Goal: Task Accomplishment & Management: Manage account settings

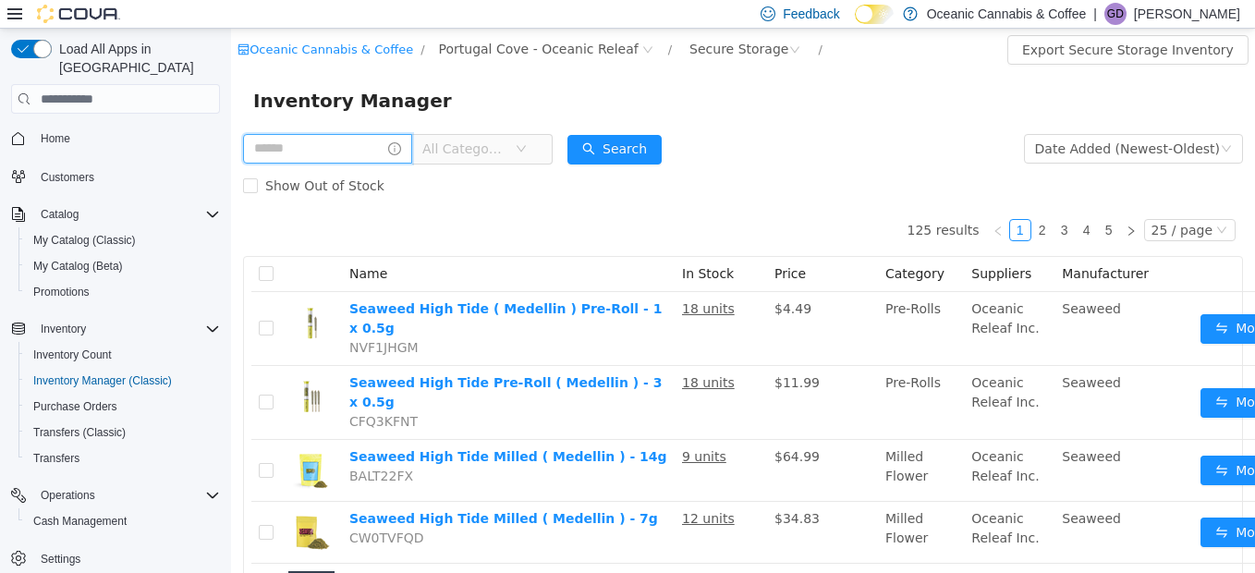
click at [324, 147] on input "text" at bounding box center [327, 149] width 169 height 30
type input "*****"
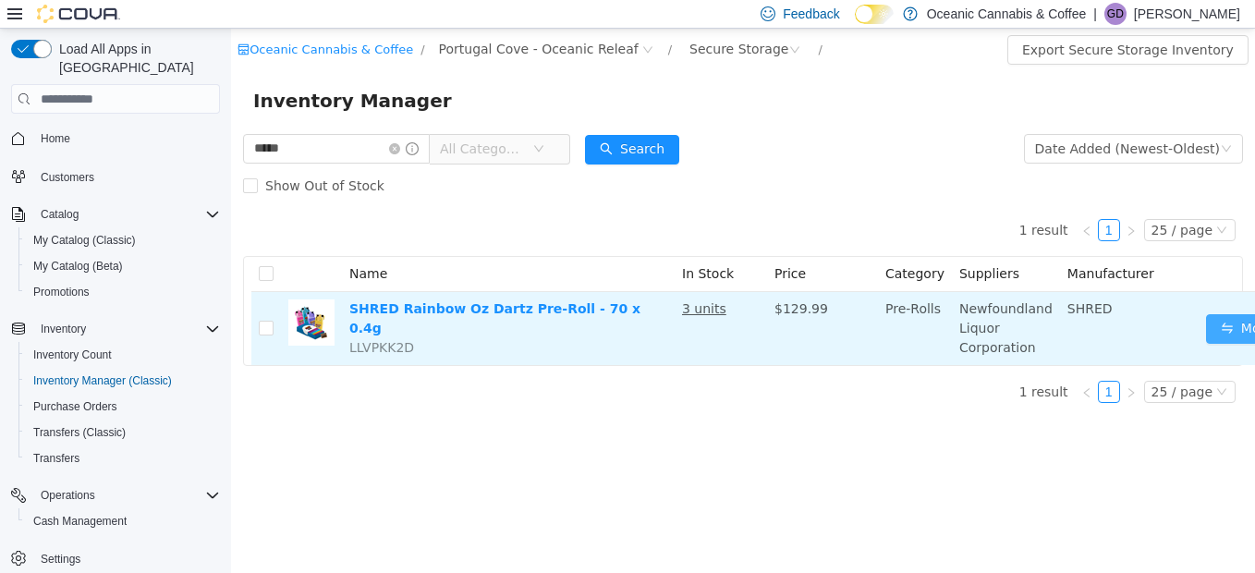
click at [1215, 328] on button "Move" at bounding box center [1248, 329] width 85 height 30
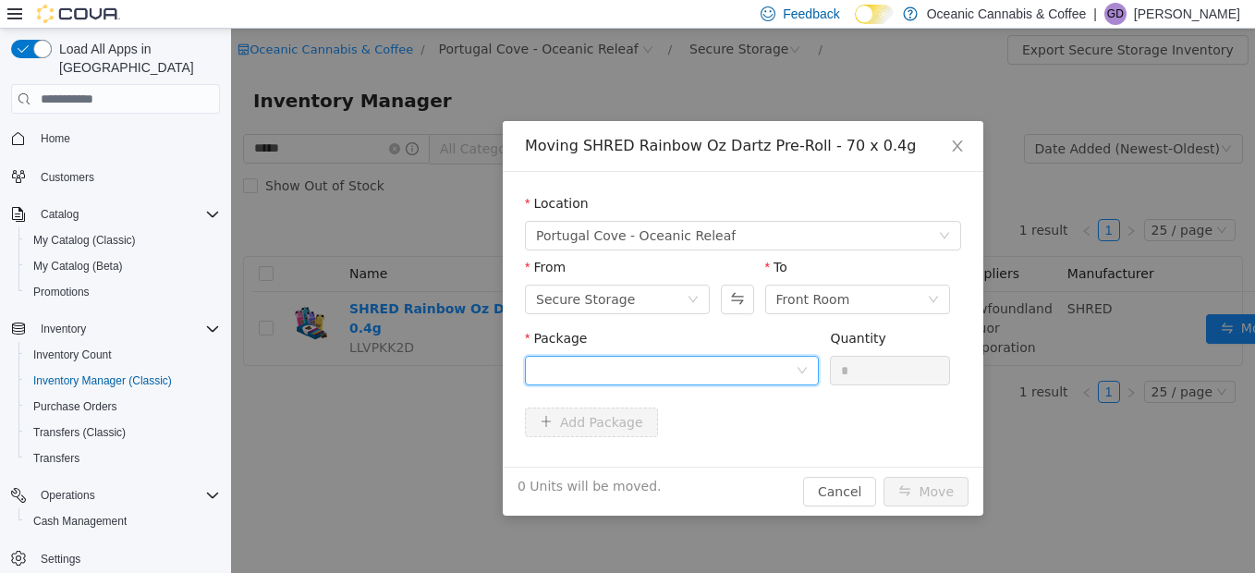
click at [632, 370] on div at bounding box center [666, 371] width 260 height 28
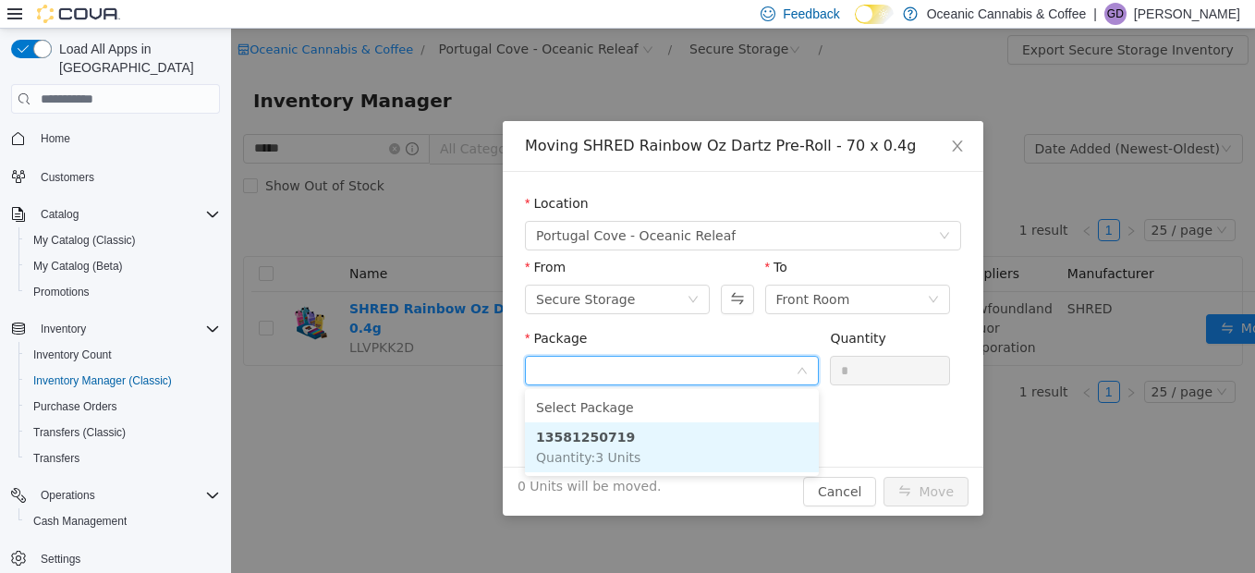
click at [630, 442] on li "13581250719 Quantity : 3 Units" at bounding box center [672, 447] width 294 height 50
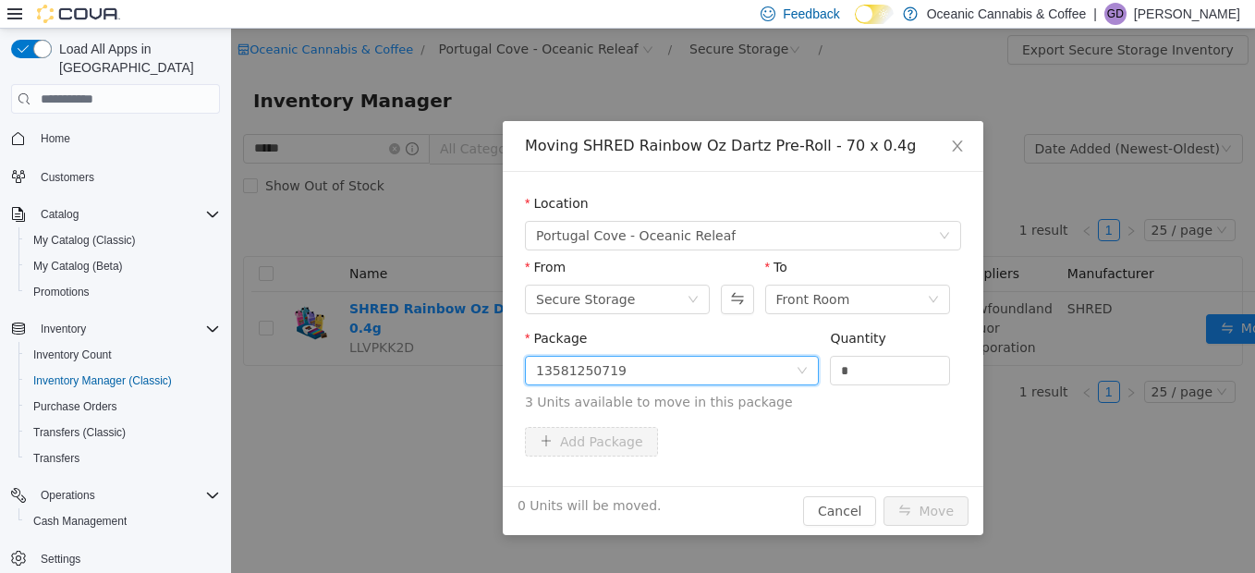
drag, startPoint x: 879, startPoint y: 364, endPoint x: 704, endPoint y: 362, distance: 175.7
click at [709, 365] on span "Package 13581250719 Quantity * 3 Units available to move in this package" at bounding box center [743, 371] width 436 height 81
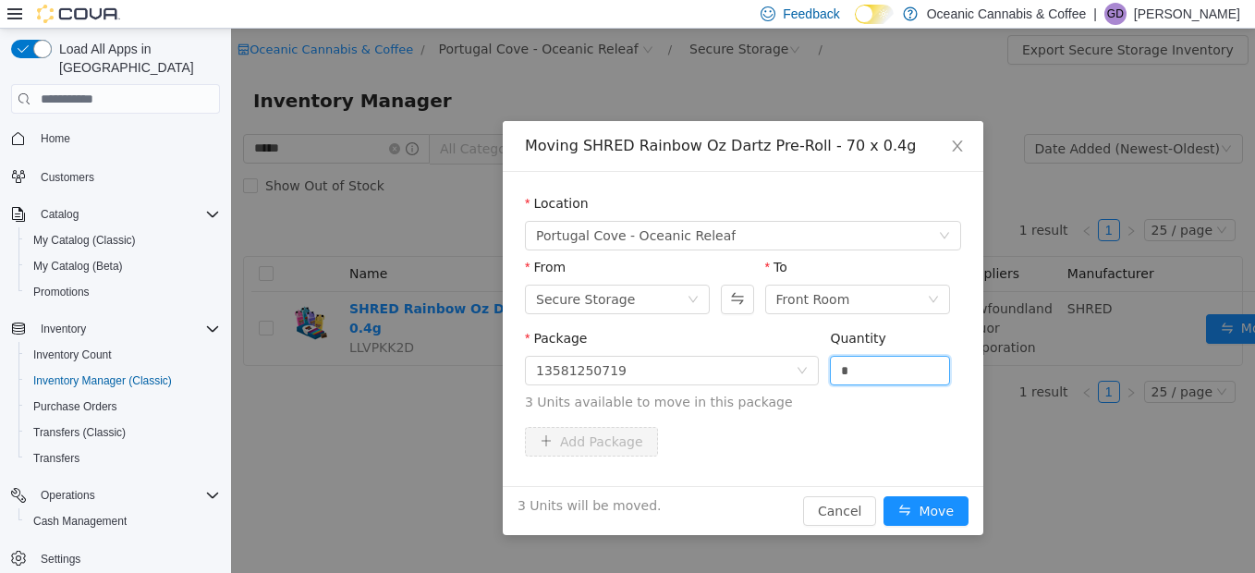
type input "*"
click at [884, 496] on button "Move" at bounding box center [926, 511] width 85 height 30
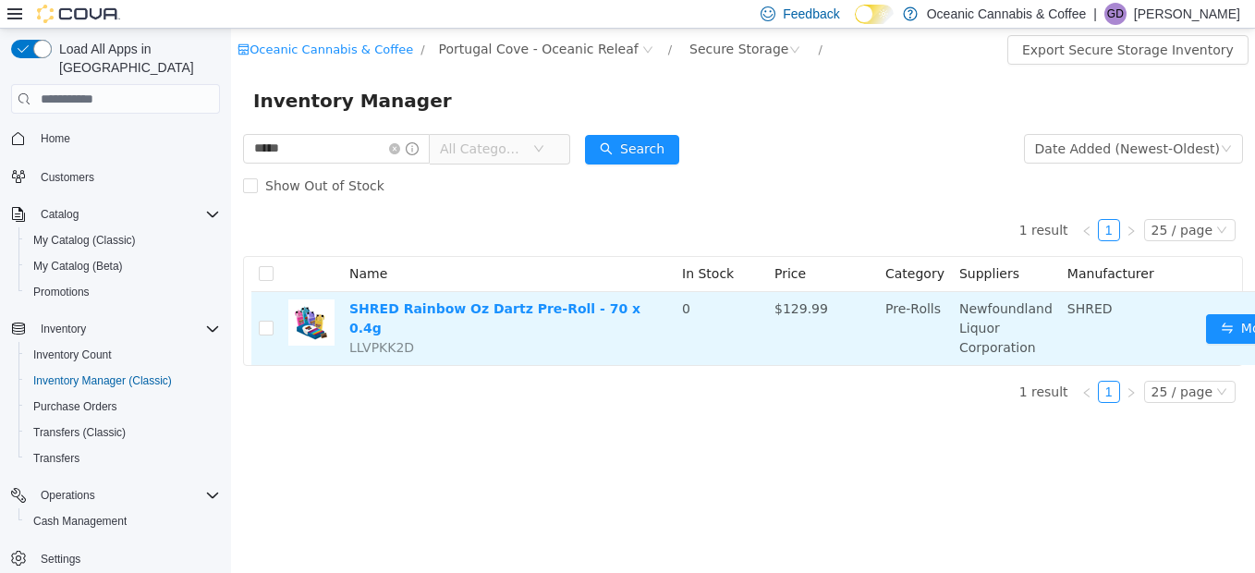
scroll to position [14, 0]
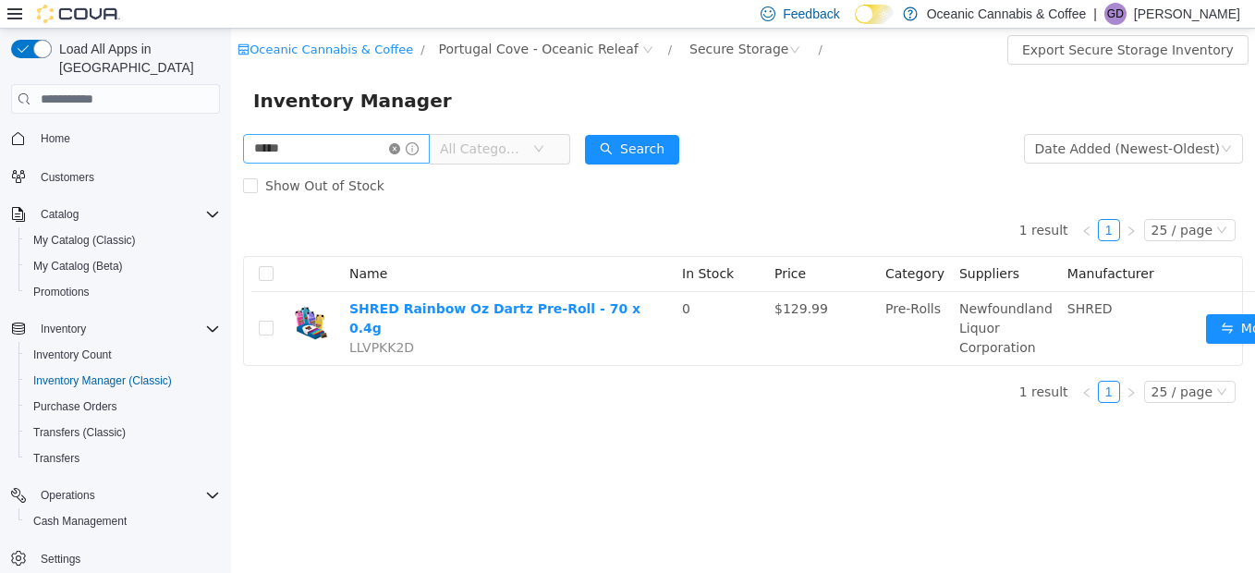
click at [400, 143] on icon "icon: close-circle" at bounding box center [394, 148] width 11 height 11
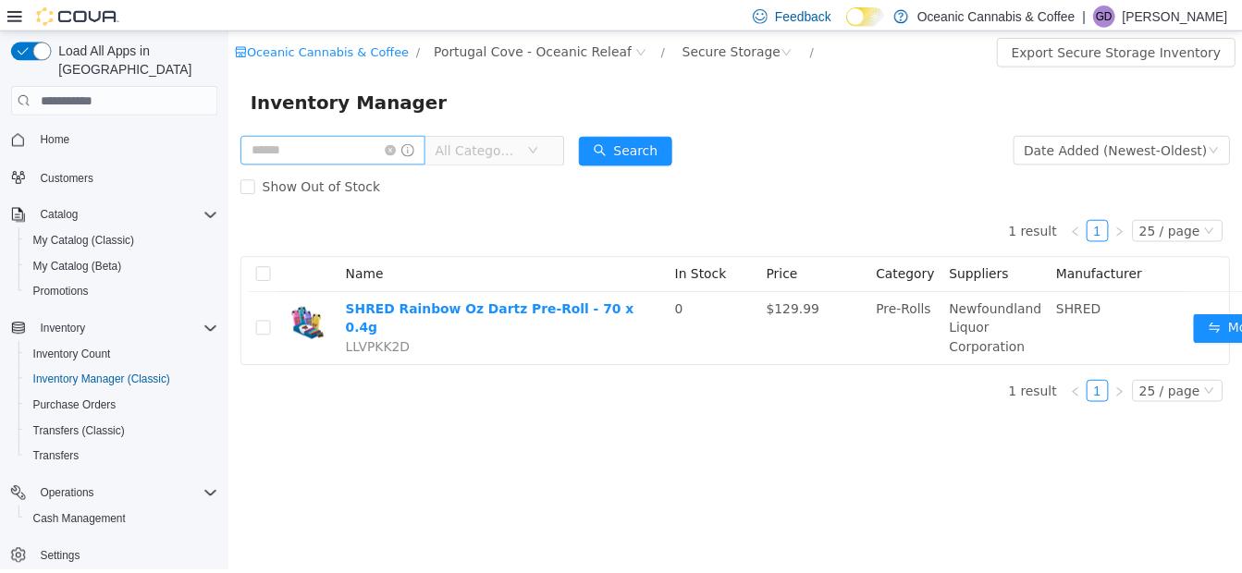
scroll to position [0, 0]
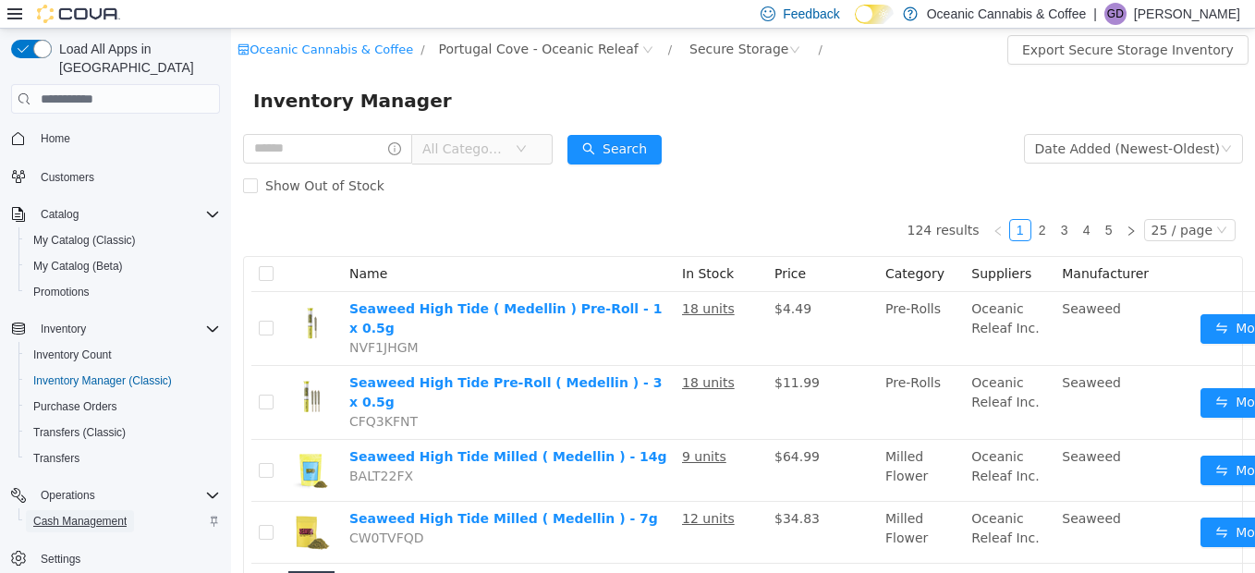
click at [104, 514] on span "Cash Management" at bounding box center [79, 521] width 93 height 15
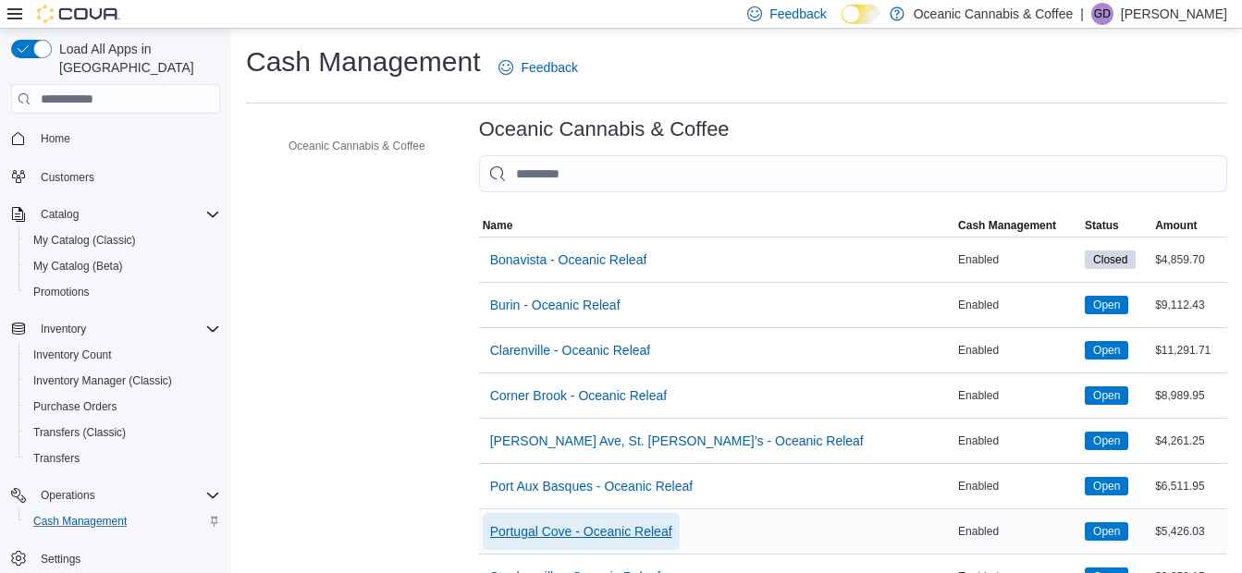
click at [576, 529] on span "Portugal Cove - Oceanic Releaf" at bounding box center [581, 531] width 182 height 18
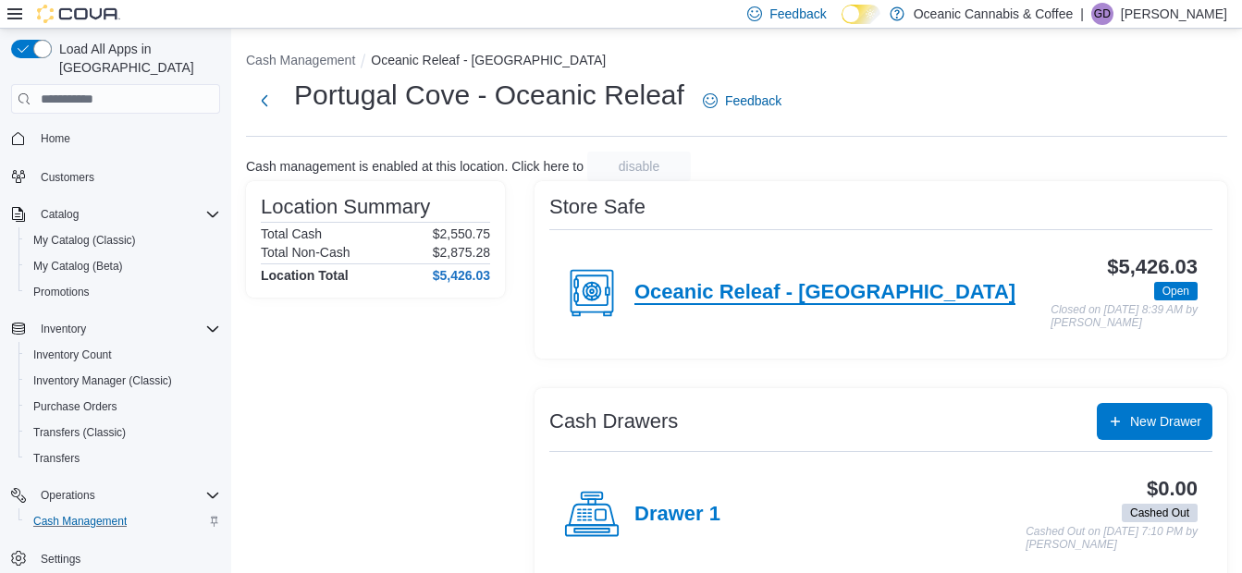
click at [721, 288] on h4 "Oceanic Releaf - Portugal Cove Rd" at bounding box center [824, 293] width 381 height 24
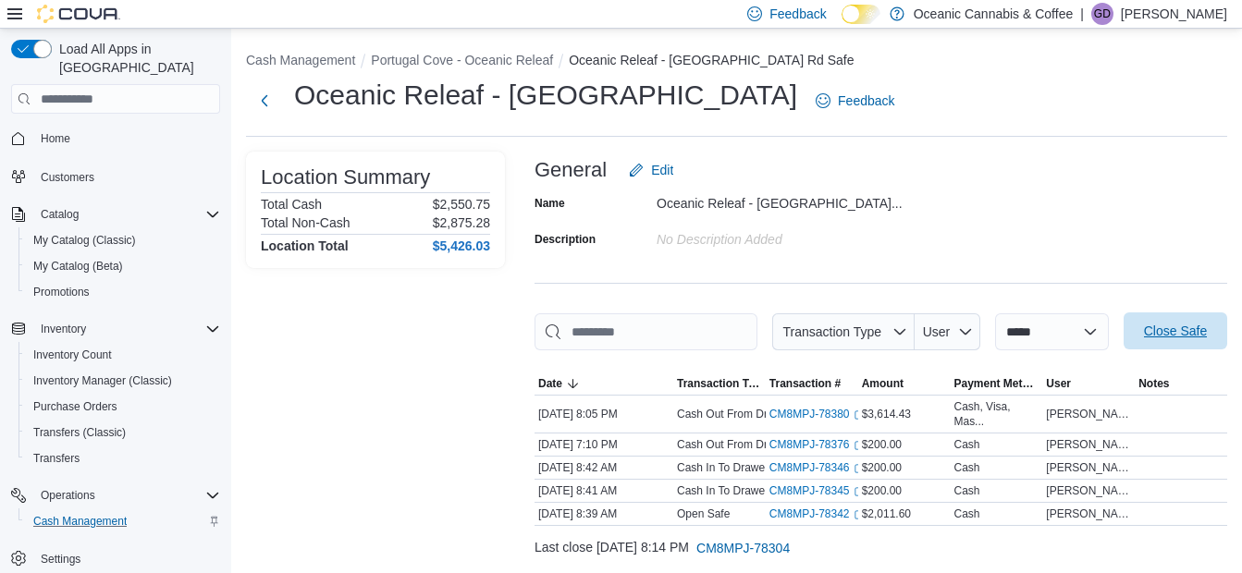
click at [1206, 332] on span "Close Safe" at bounding box center [1175, 331] width 63 height 18
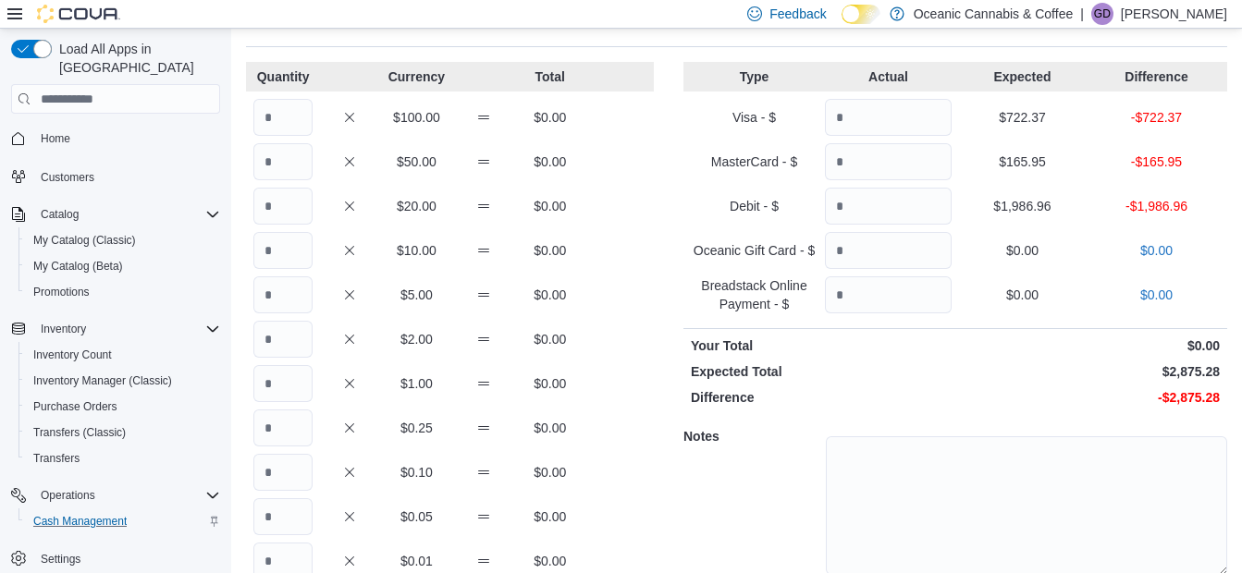
scroll to position [185, 0]
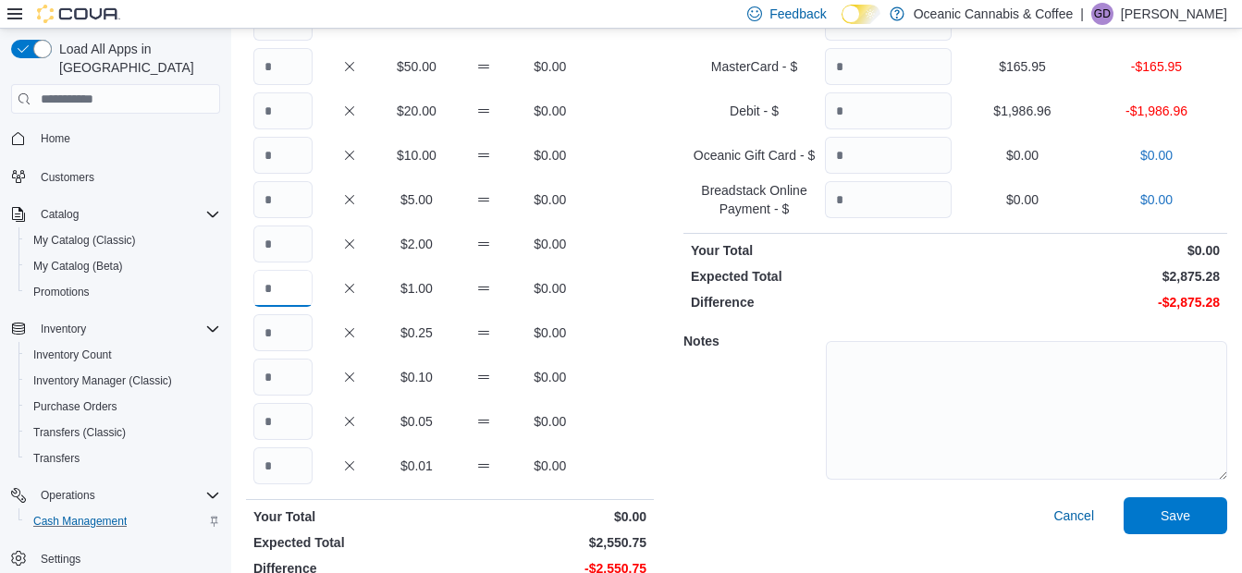
click at [296, 294] on input "Quantity" at bounding box center [282, 288] width 59 height 37
type input "****"
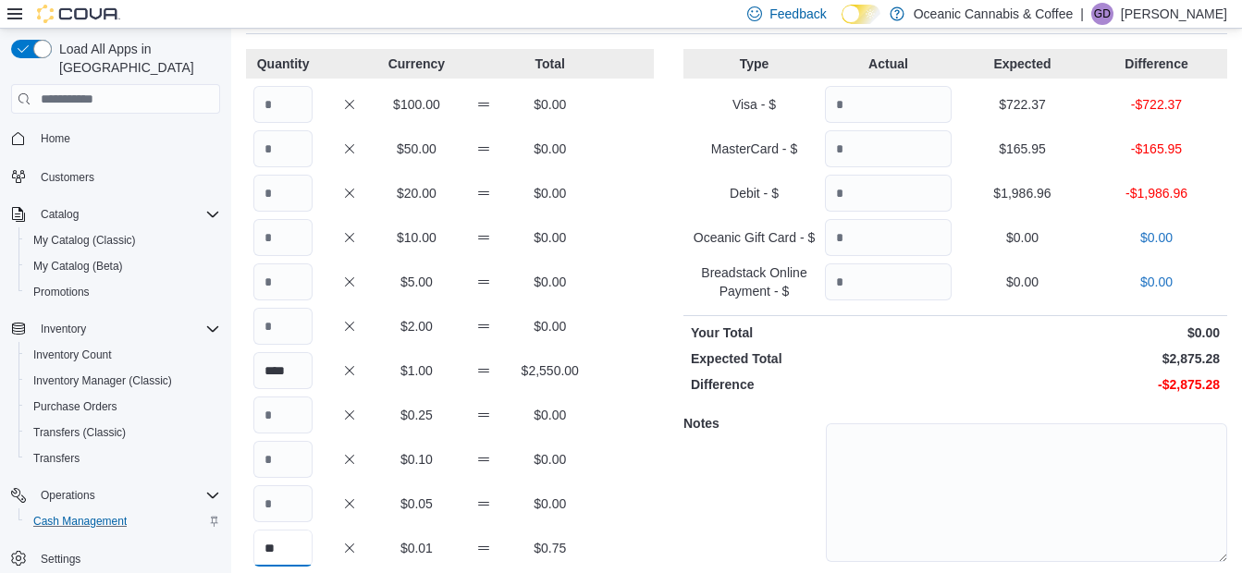
scroll to position [0, 0]
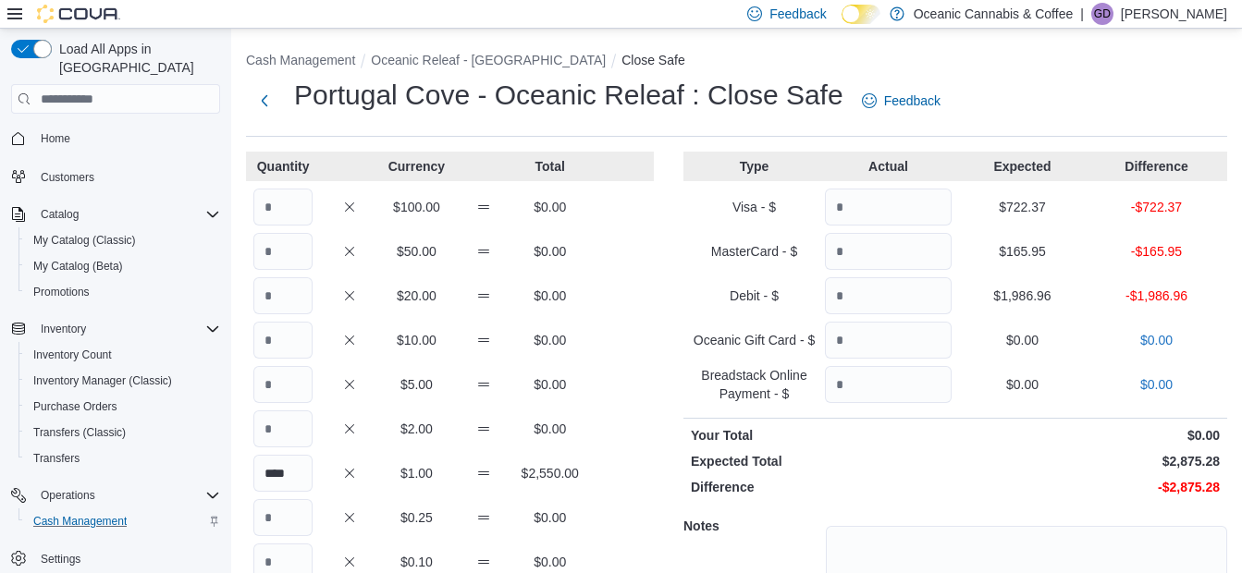
type input "**"
click at [858, 208] on input "Quantity" at bounding box center [888, 207] width 127 height 37
type input "******"
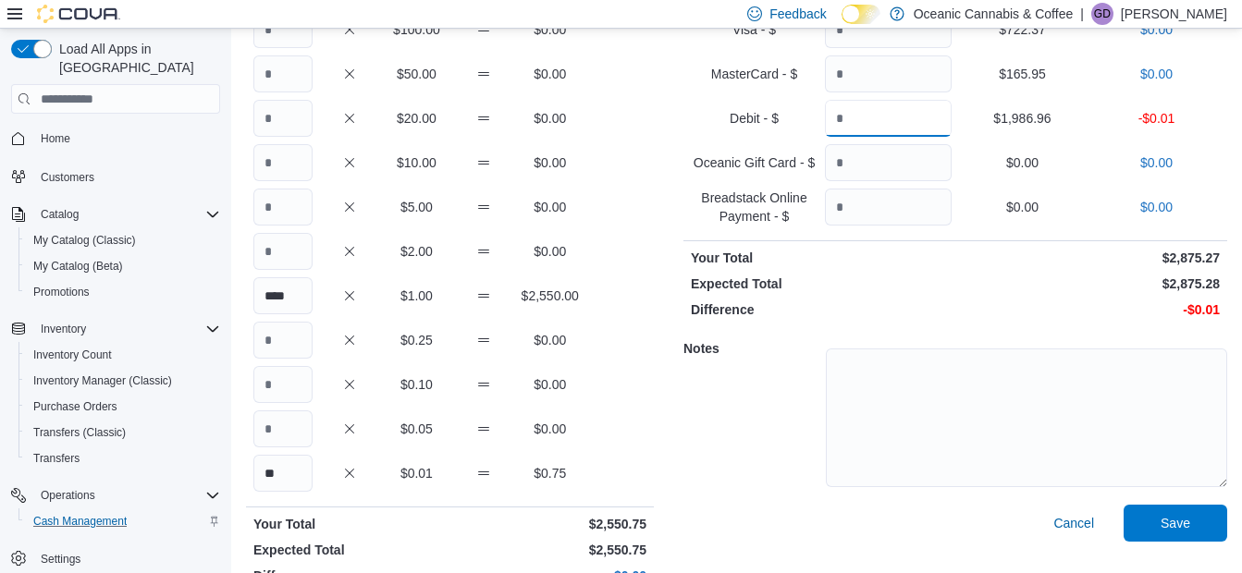
scroll to position [27, 0]
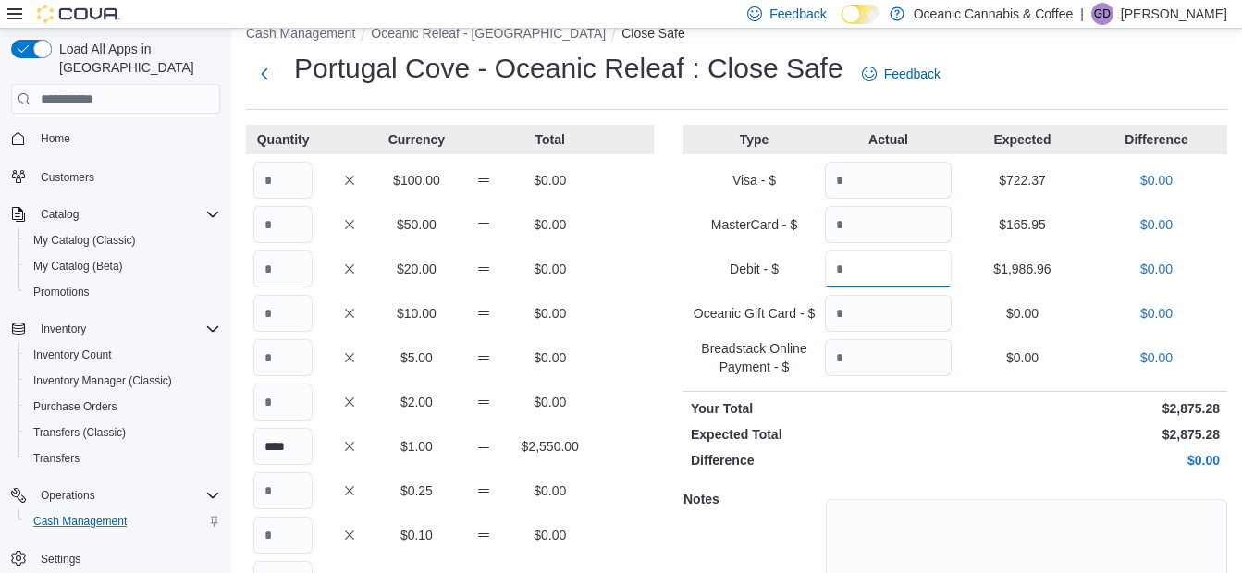
type input "*******"
click at [996, 487] on div at bounding box center [1026, 566] width 401 height 171
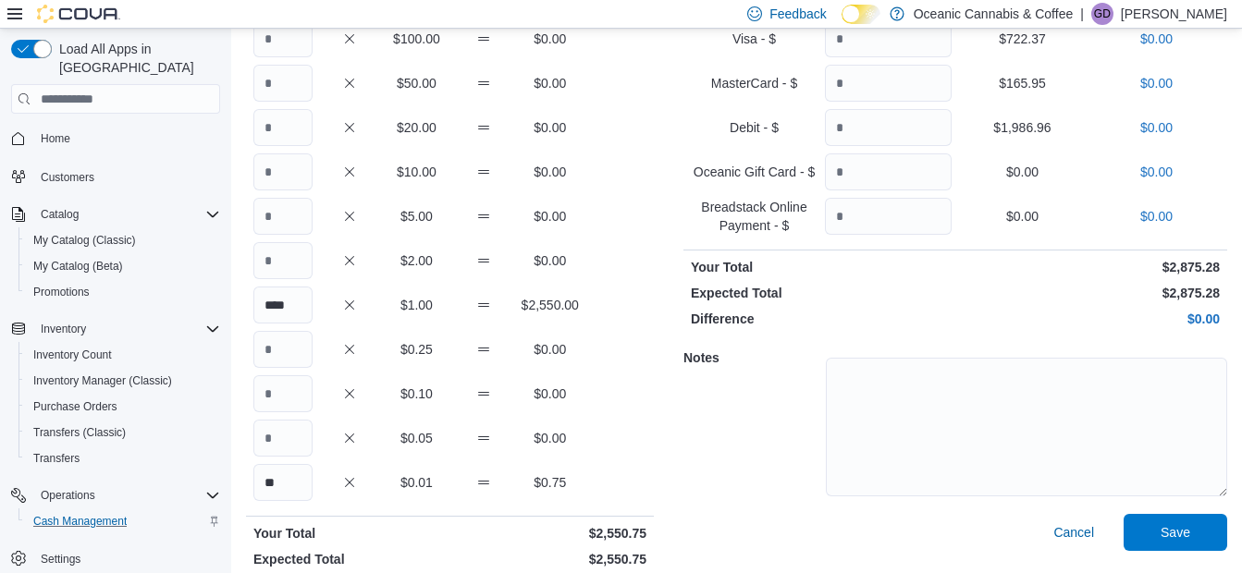
scroll to position [212, 0]
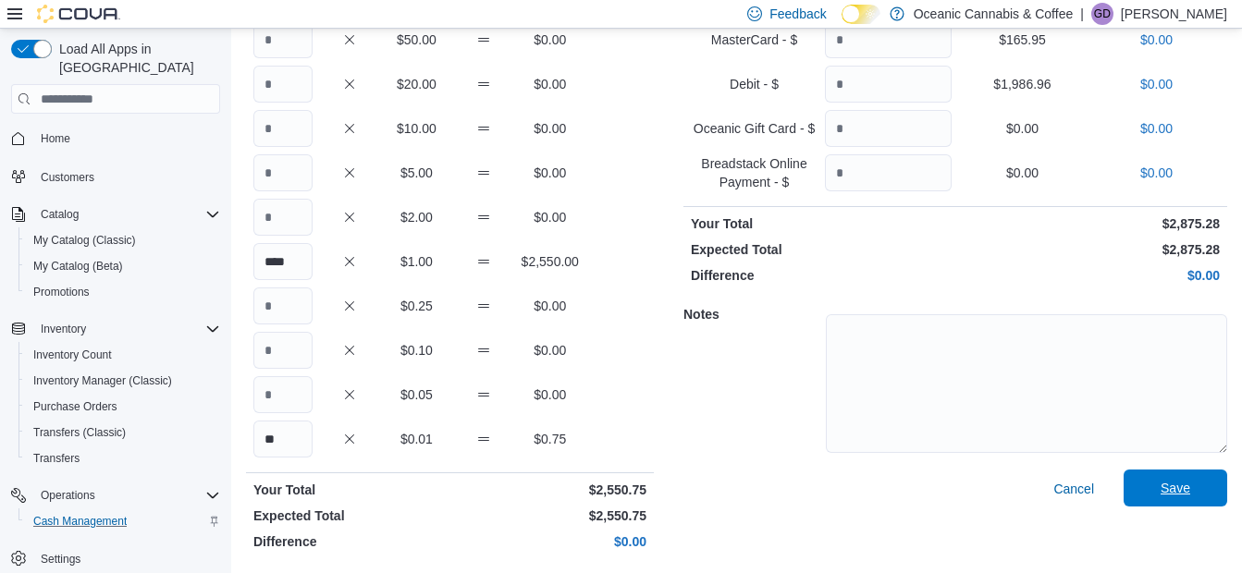
click at [1190, 488] on span "Save" at bounding box center [1175, 488] width 30 height 18
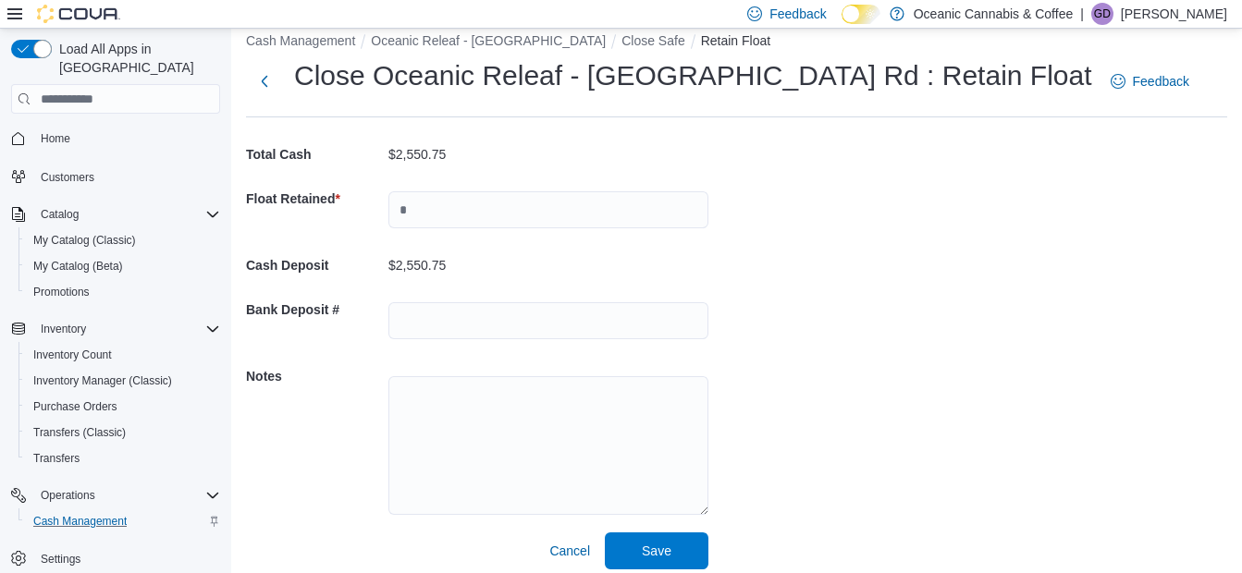
scroll to position [31, 0]
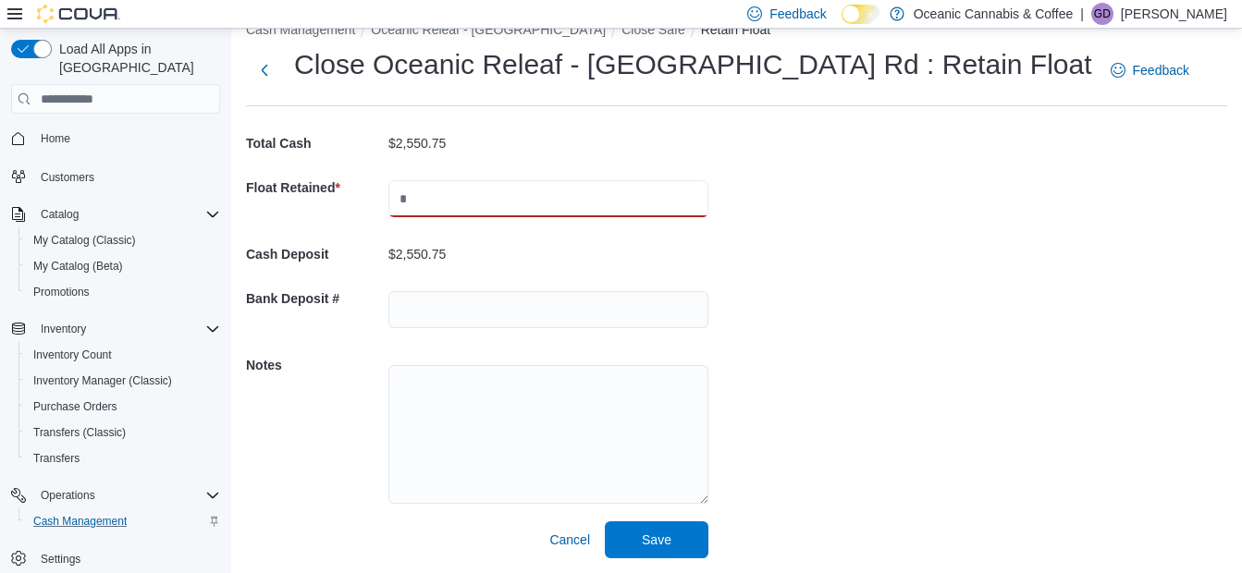
click at [427, 197] on input "text" at bounding box center [548, 198] width 320 height 37
type input "*******"
click at [906, 328] on div "Cash Management Oceanic Releaf - Portugal Cove Rd Close Safe Retain Float Close…" at bounding box center [736, 285] width 1010 height 575
click at [903, 331] on div "Cash Management Oceanic Releaf - Portugal Cove Rd Close Safe Retain Float Close…" at bounding box center [736, 285] width 1010 height 575
click at [649, 533] on span "Save" at bounding box center [657, 539] width 30 height 18
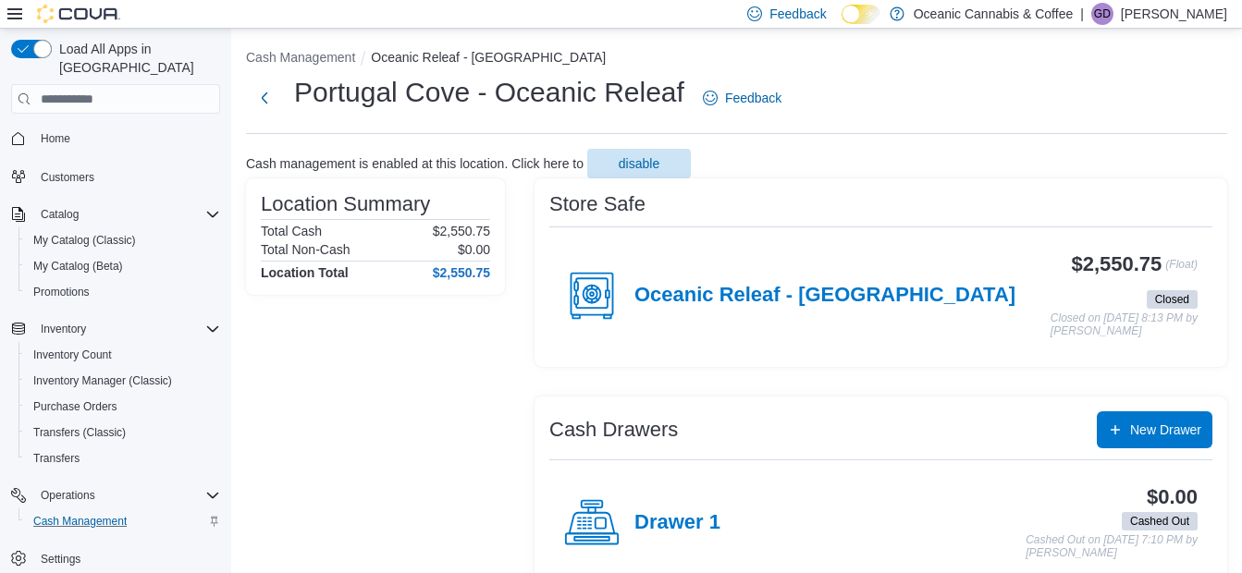
click at [1162, 12] on p "Geordie Dynes" at bounding box center [1173, 14] width 106 height 22
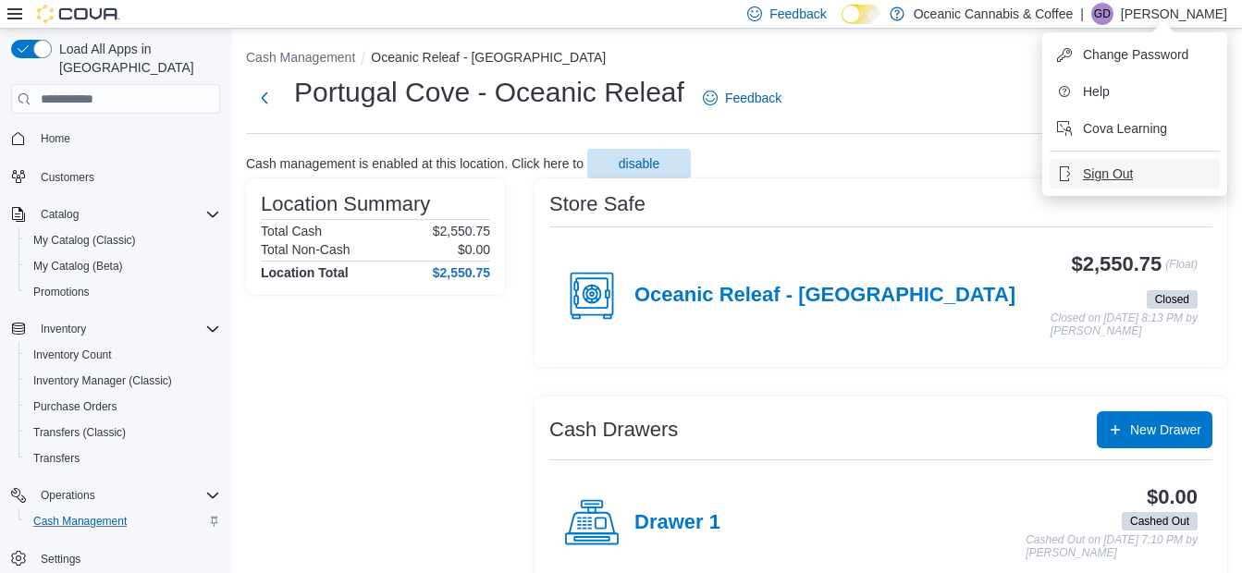
click at [1120, 184] on button "Sign Out" at bounding box center [1134, 174] width 170 height 30
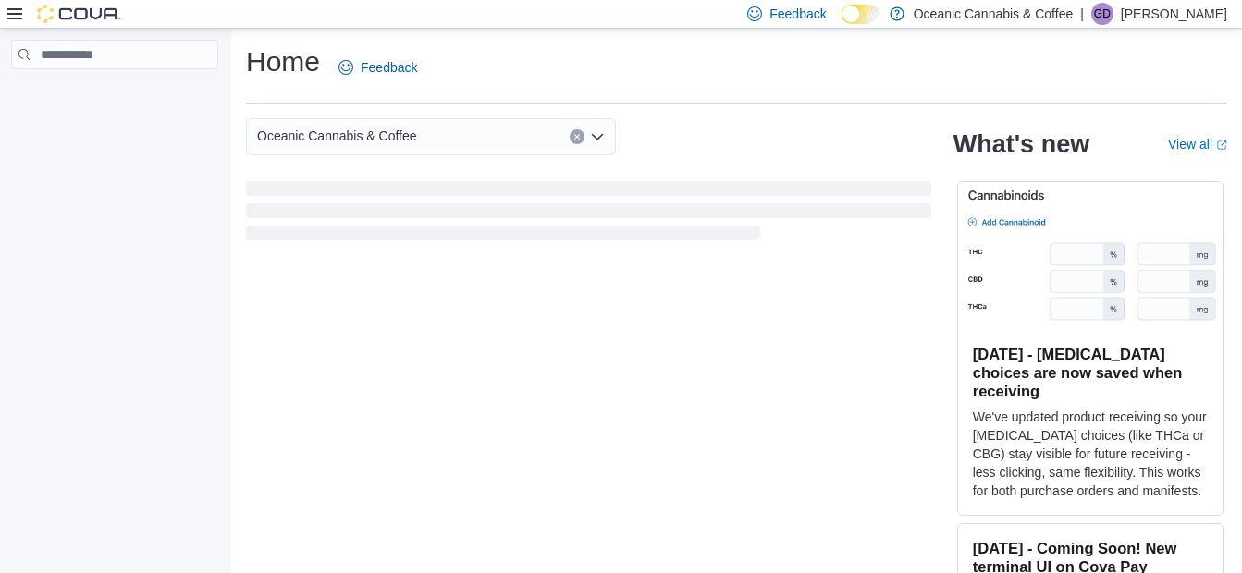
click at [1160, 17] on p "Geordie Dynes" at bounding box center [1173, 14] width 106 height 22
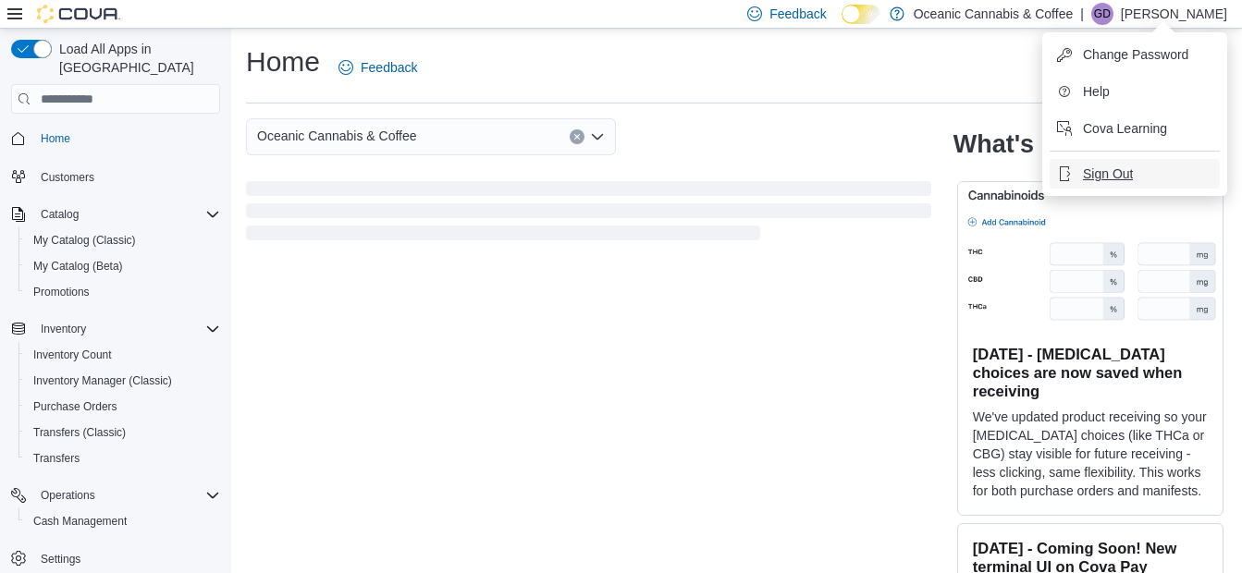
click at [1118, 177] on span "Sign Out" at bounding box center [1108, 174] width 50 height 18
